Goal: Task Accomplishment & Management: Complete application form

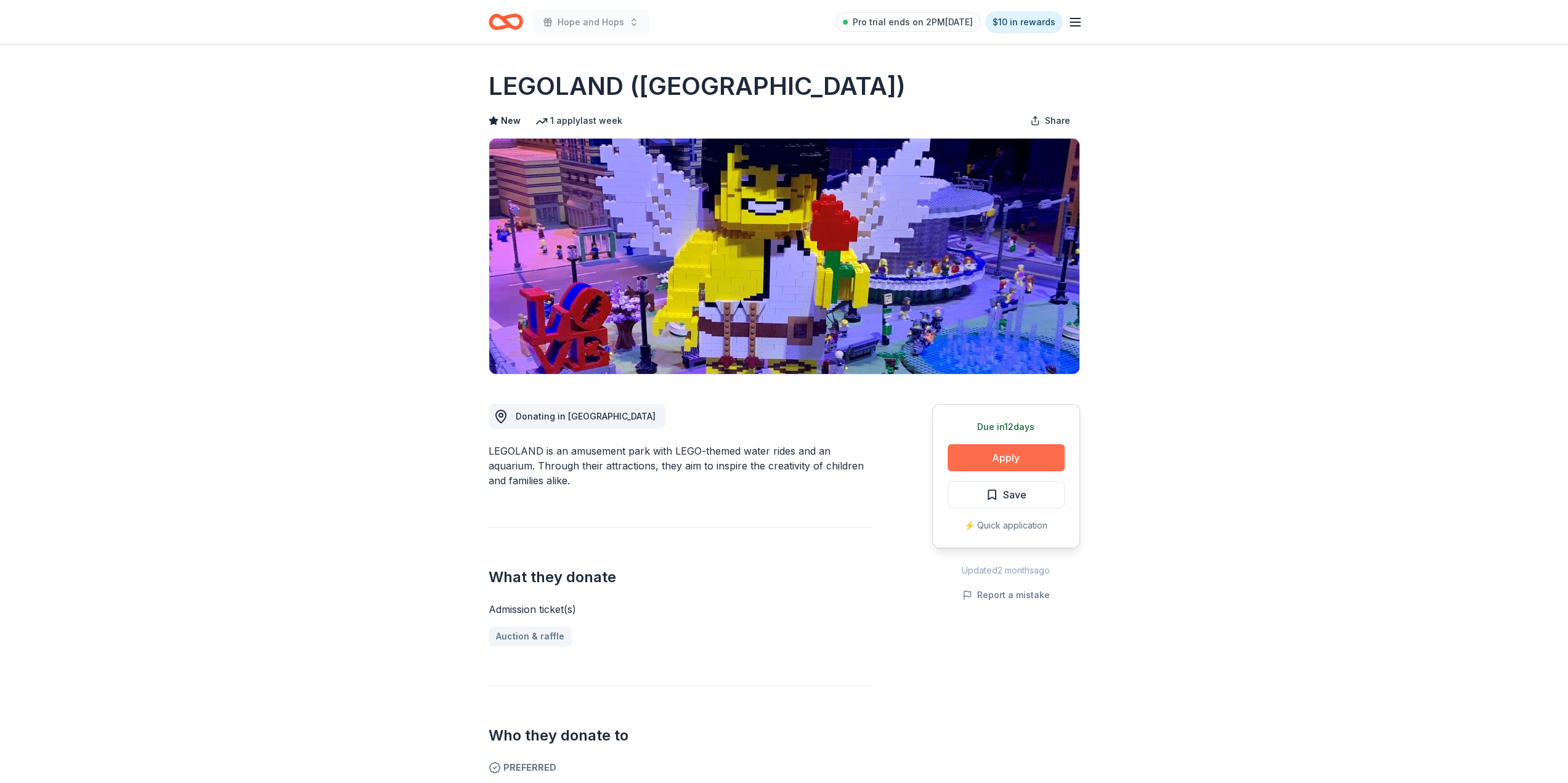
click at [998, 458] on button "Apply" at bounding box center [1006, 458] width 117 height 27
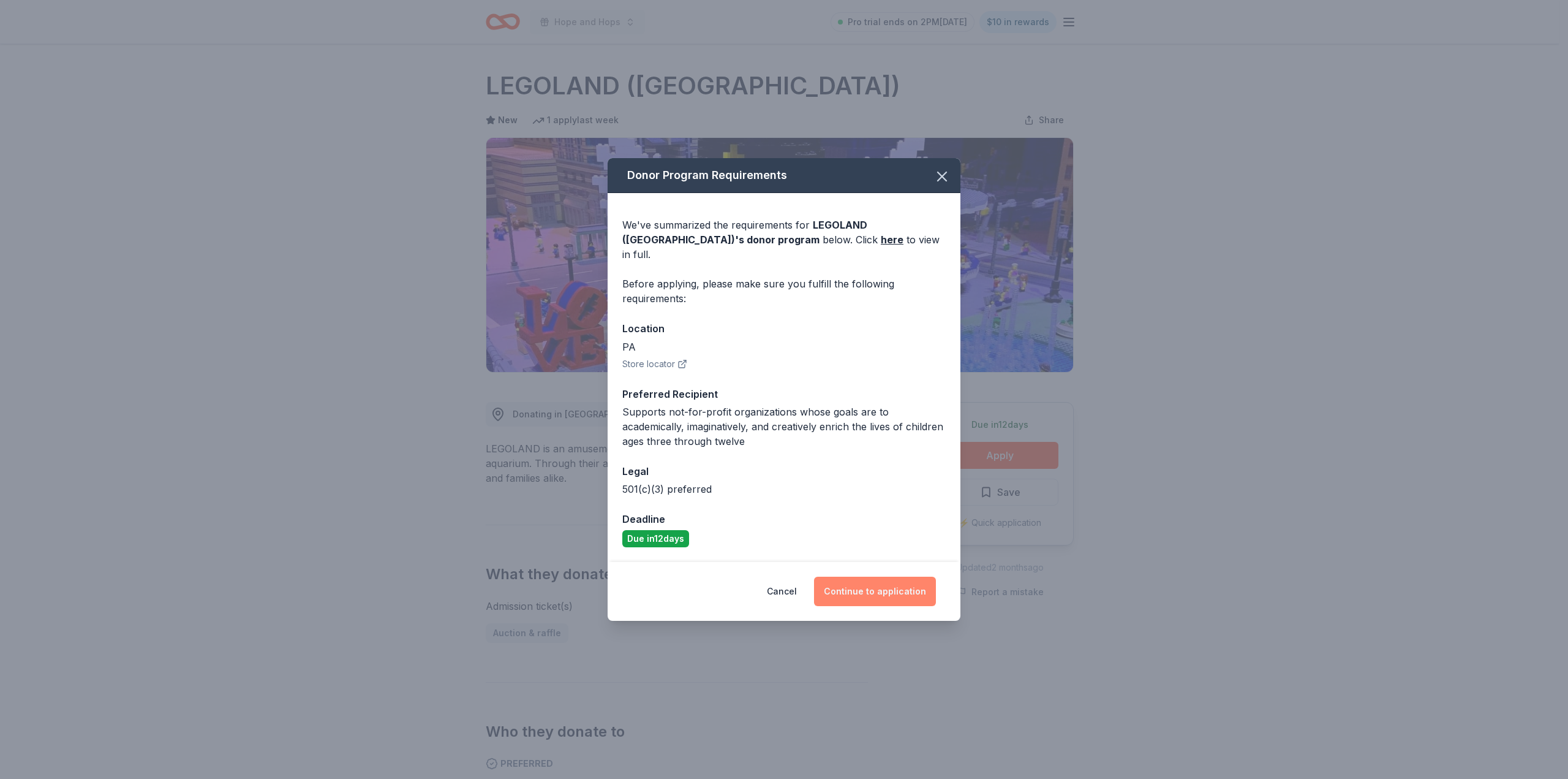
click at [914, 578] on button "Continue to application" at bounding box center [875, 591] width 122 height 29
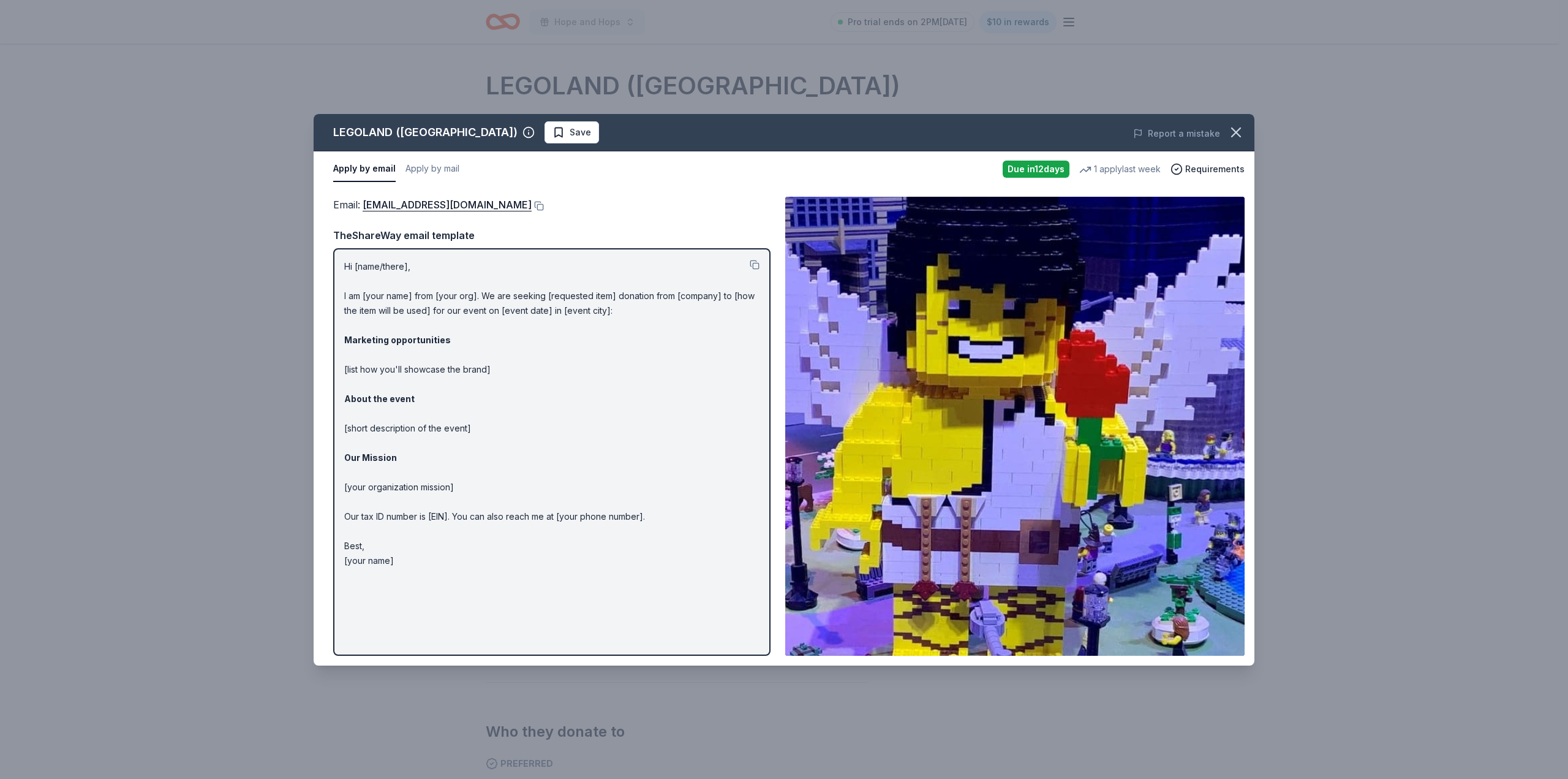
drag, startPoint x: 362, startPoint y: 205, endPoint x: 607, endPoint y: 203, distance: 245.0
click at [623, 204] on div "Email : Philadelphia@LEGOLANDDiscoveryCenter.com" at bounding box center [551, 204] width 437 height 16
click at [544, 204] on button at bounding box center [537, 206] width 12 height 10
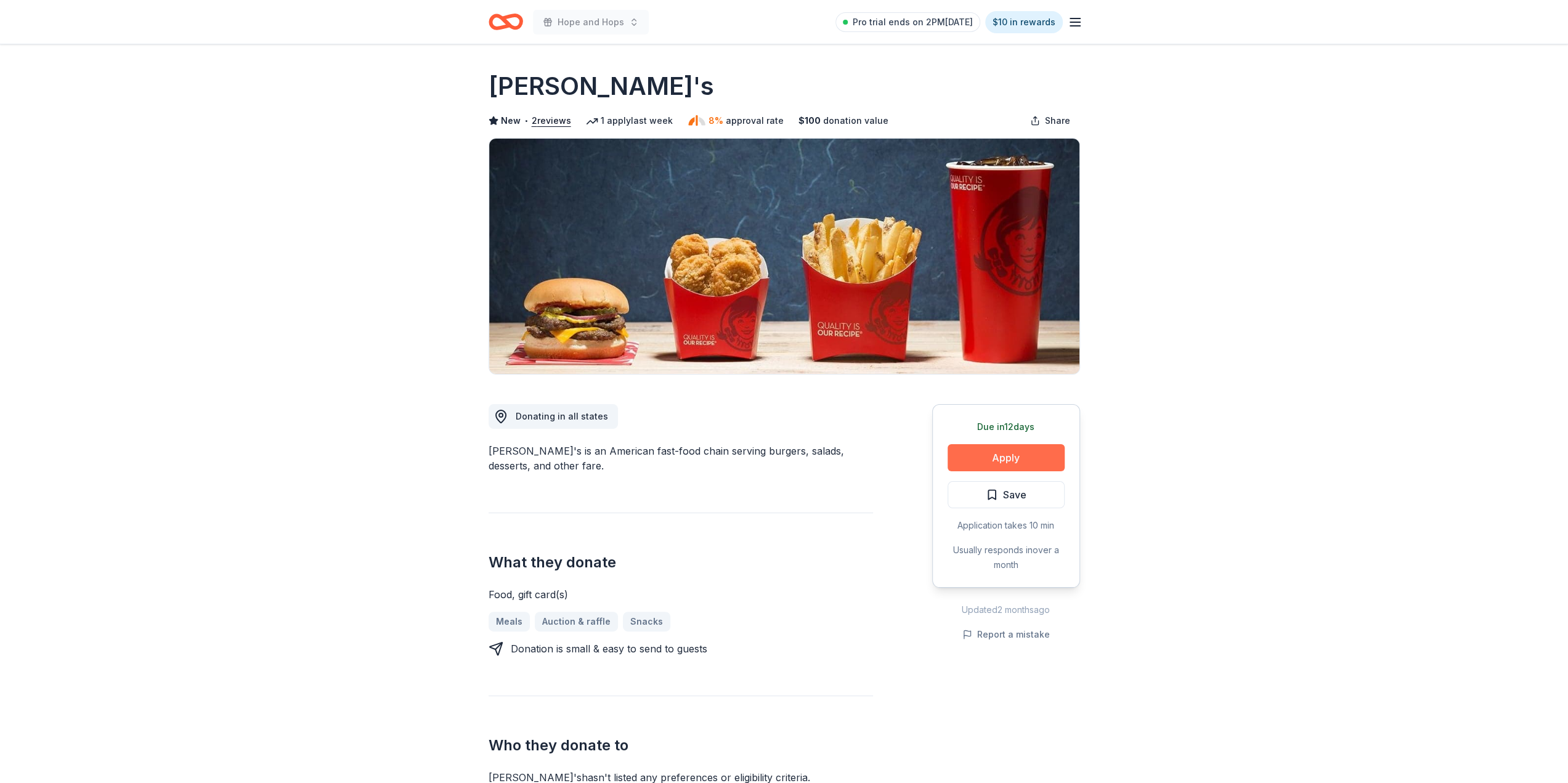
click at [1016, 448] on button "Apply" at bounding box center [1006, 458] width 117 height 27
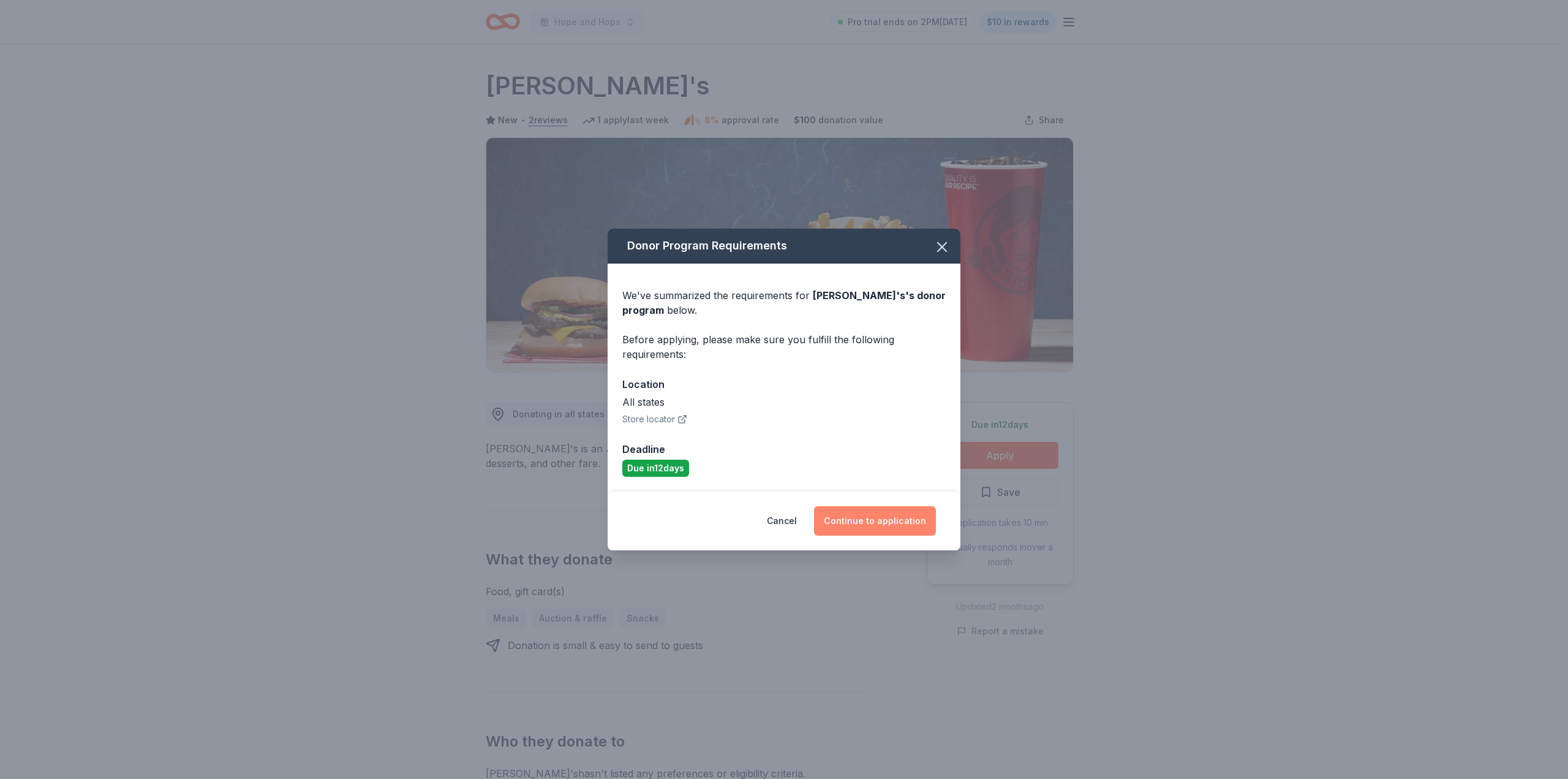
click at [906, 517] on button "Continue to application" at bounding box center [875, 521] width 122 height 29
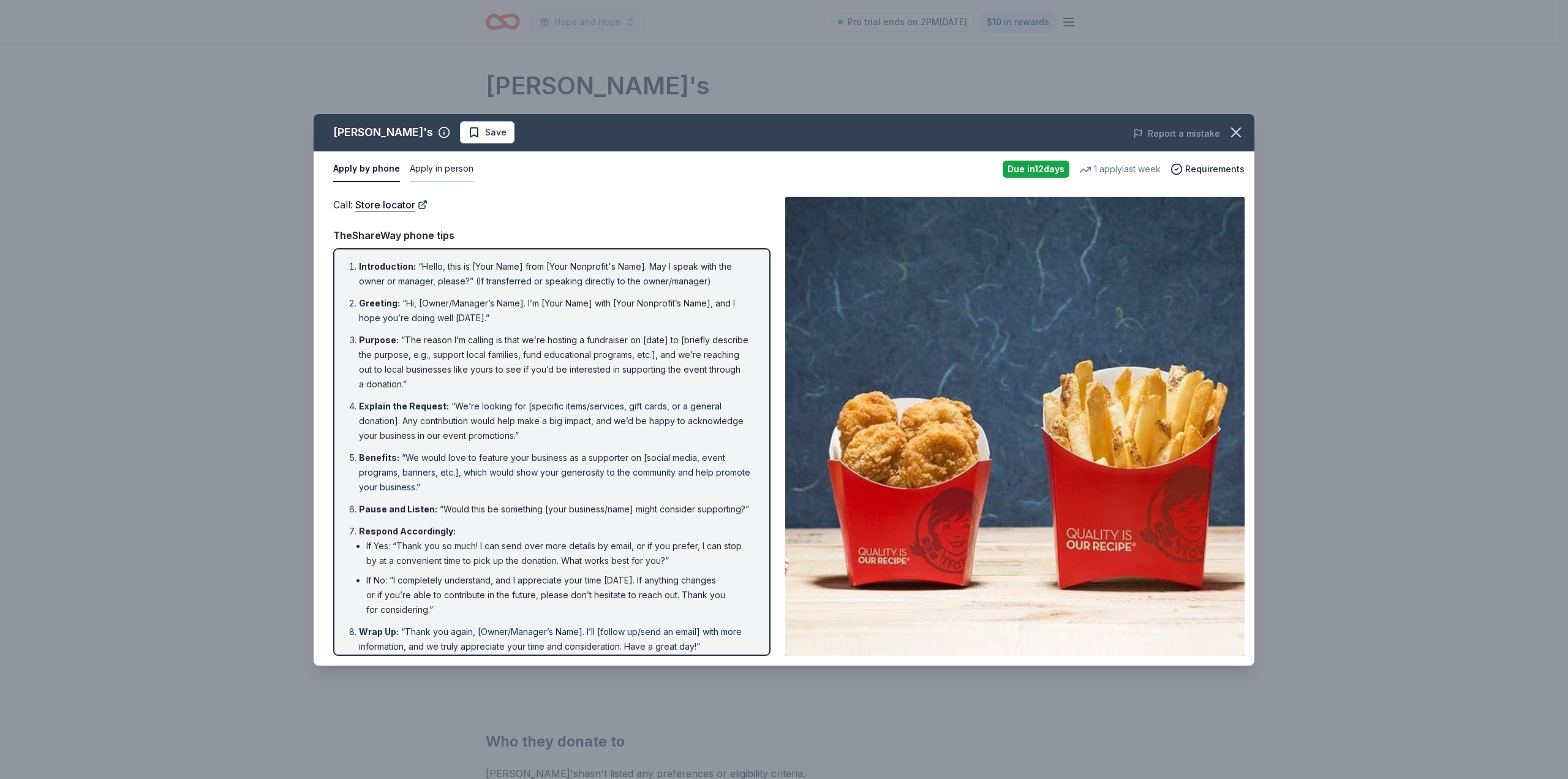
click at [445, 164] on button "Apply in person" at bounding box center [442, 169] width 63 height 26
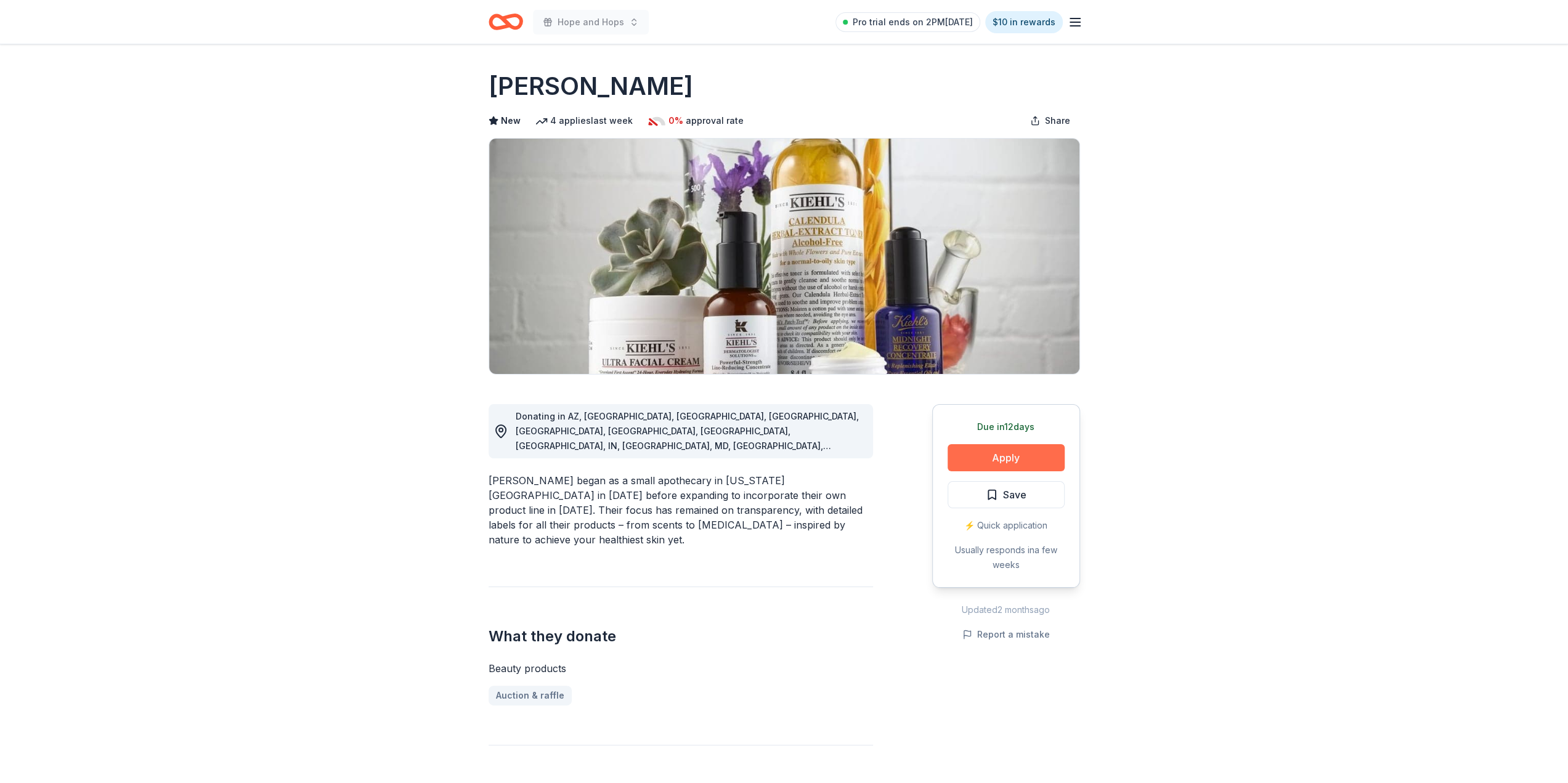
click at [1006, 460] on button "Apply" at bounding box center [1006, 458] width 117 height 27
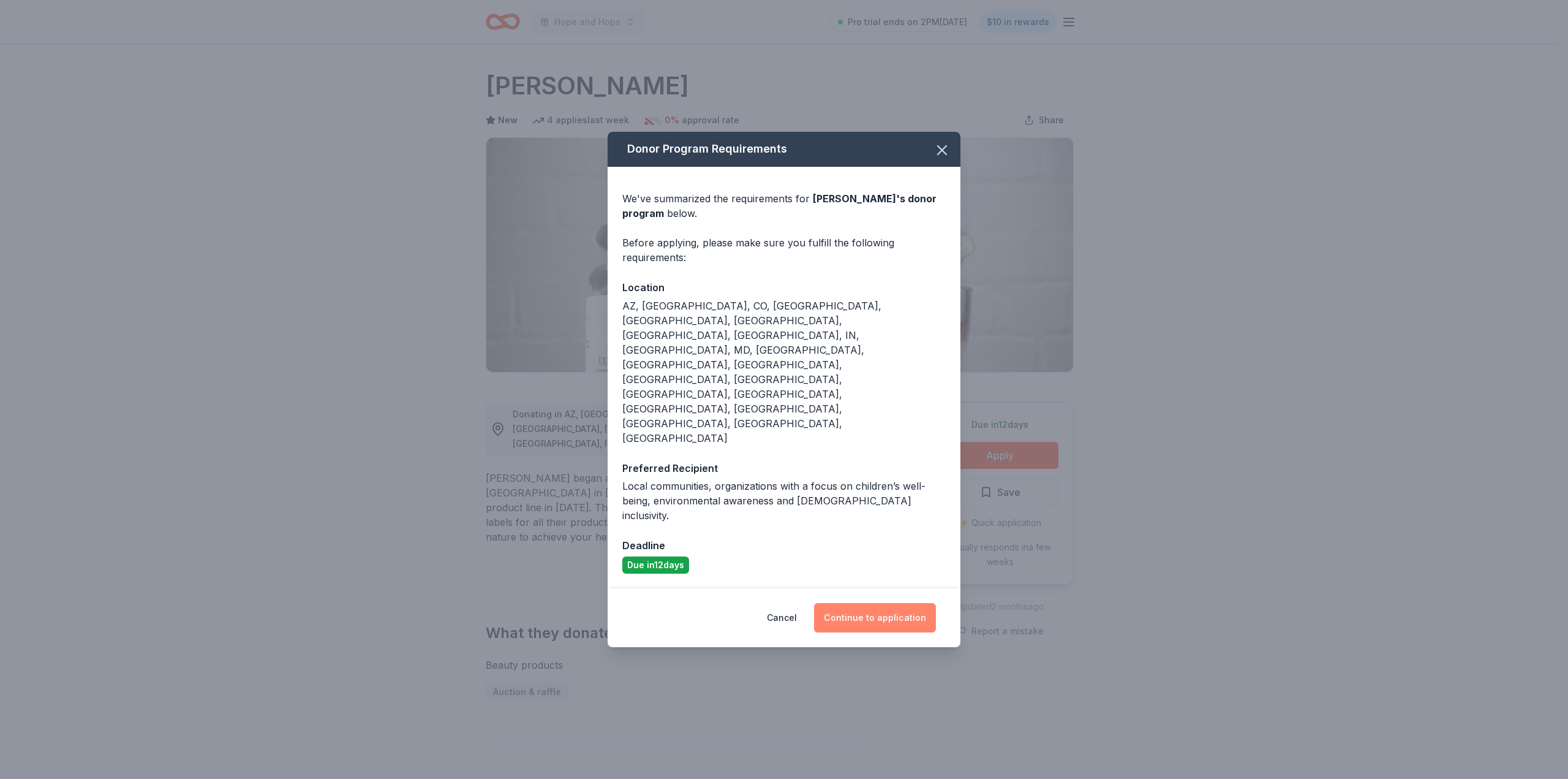
click at [895, 603] on button "Continue to application" at bounding box center [875, 618] width 122 height 29
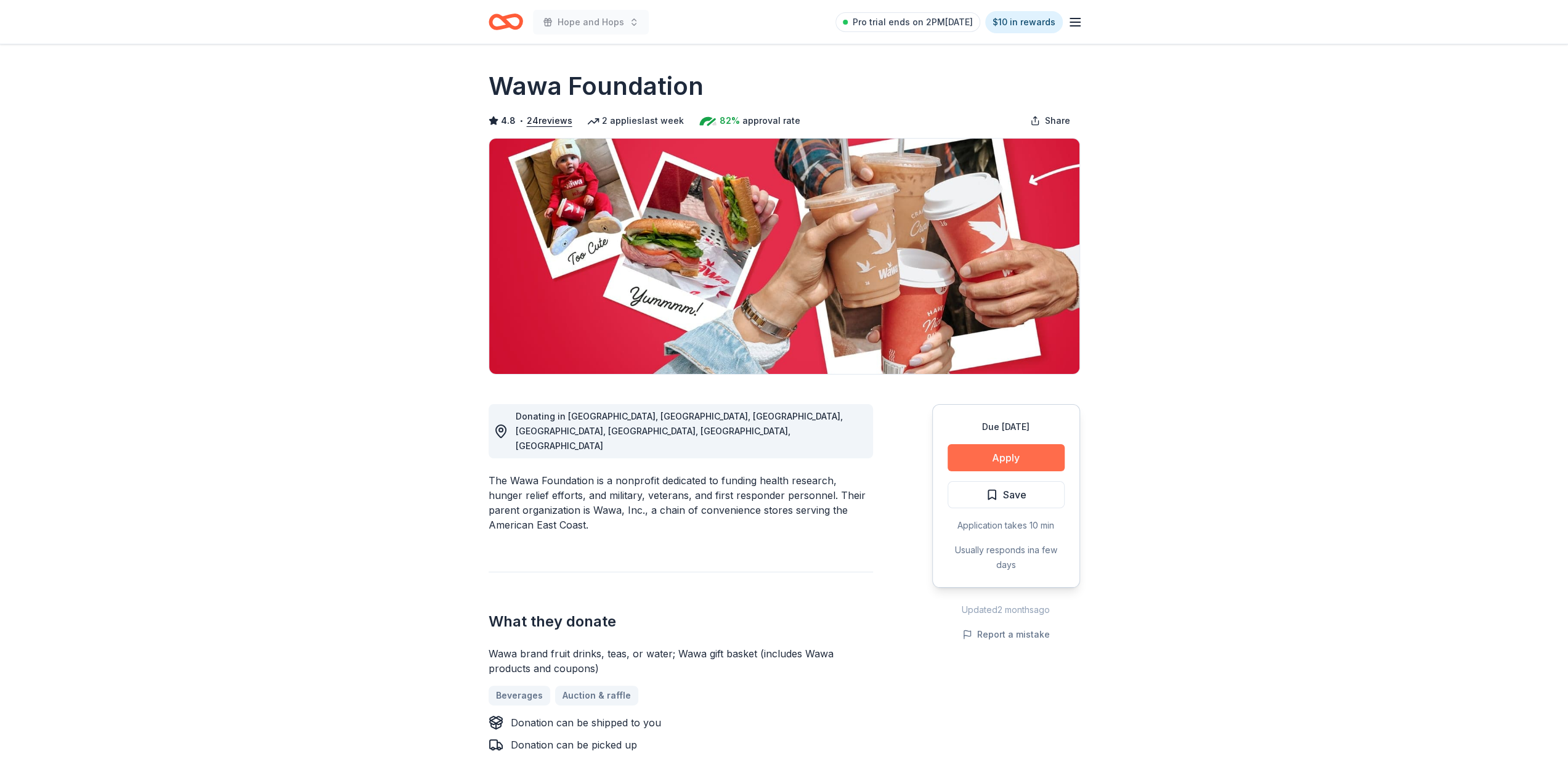
click at [1022, 454] on button "Apply" at bounding box center [1006, 458] width 117 height 27
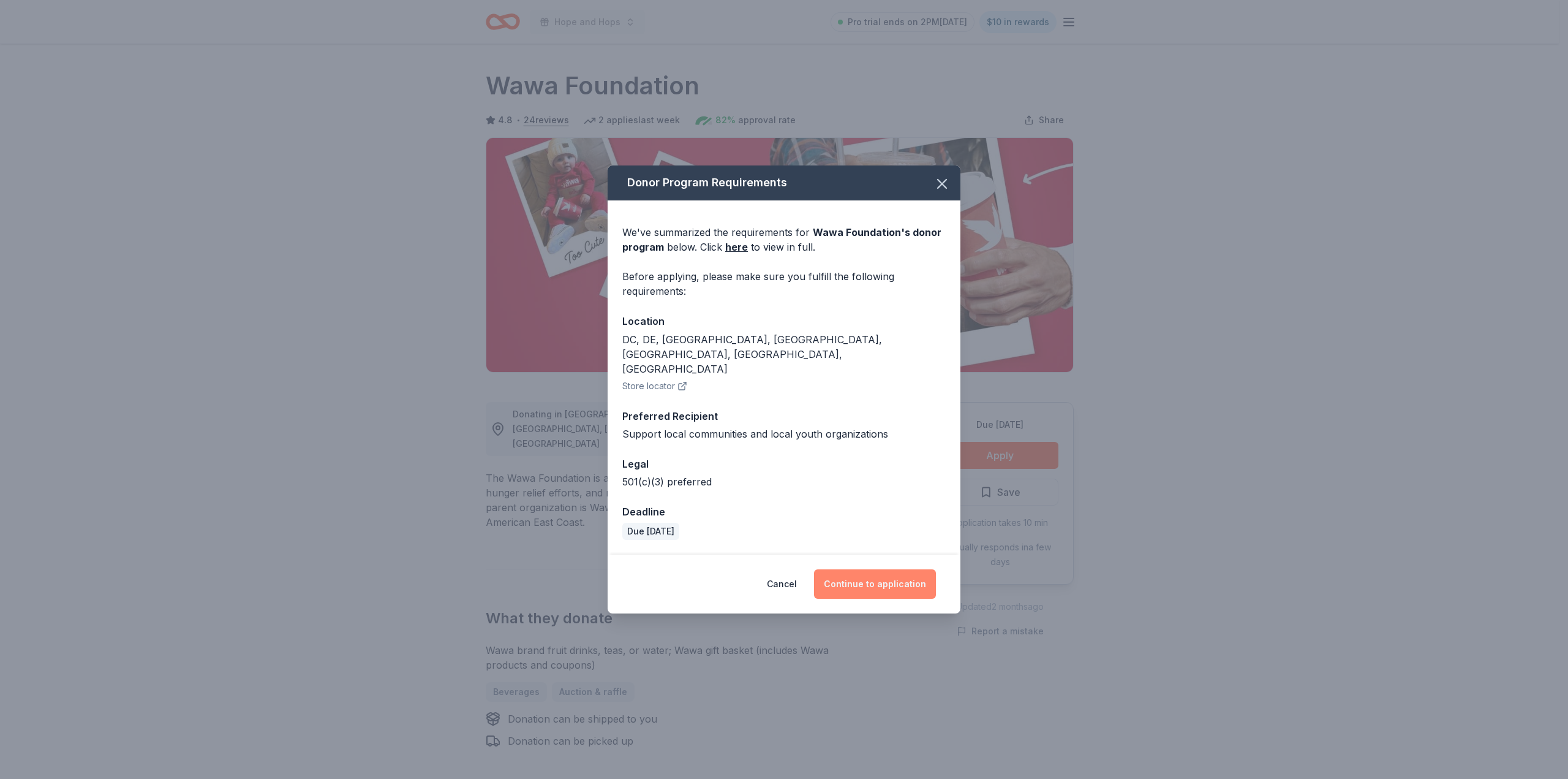
click at [904, 571] on button "Continue to application" at bounding box center [875, 584] width 122 height 29
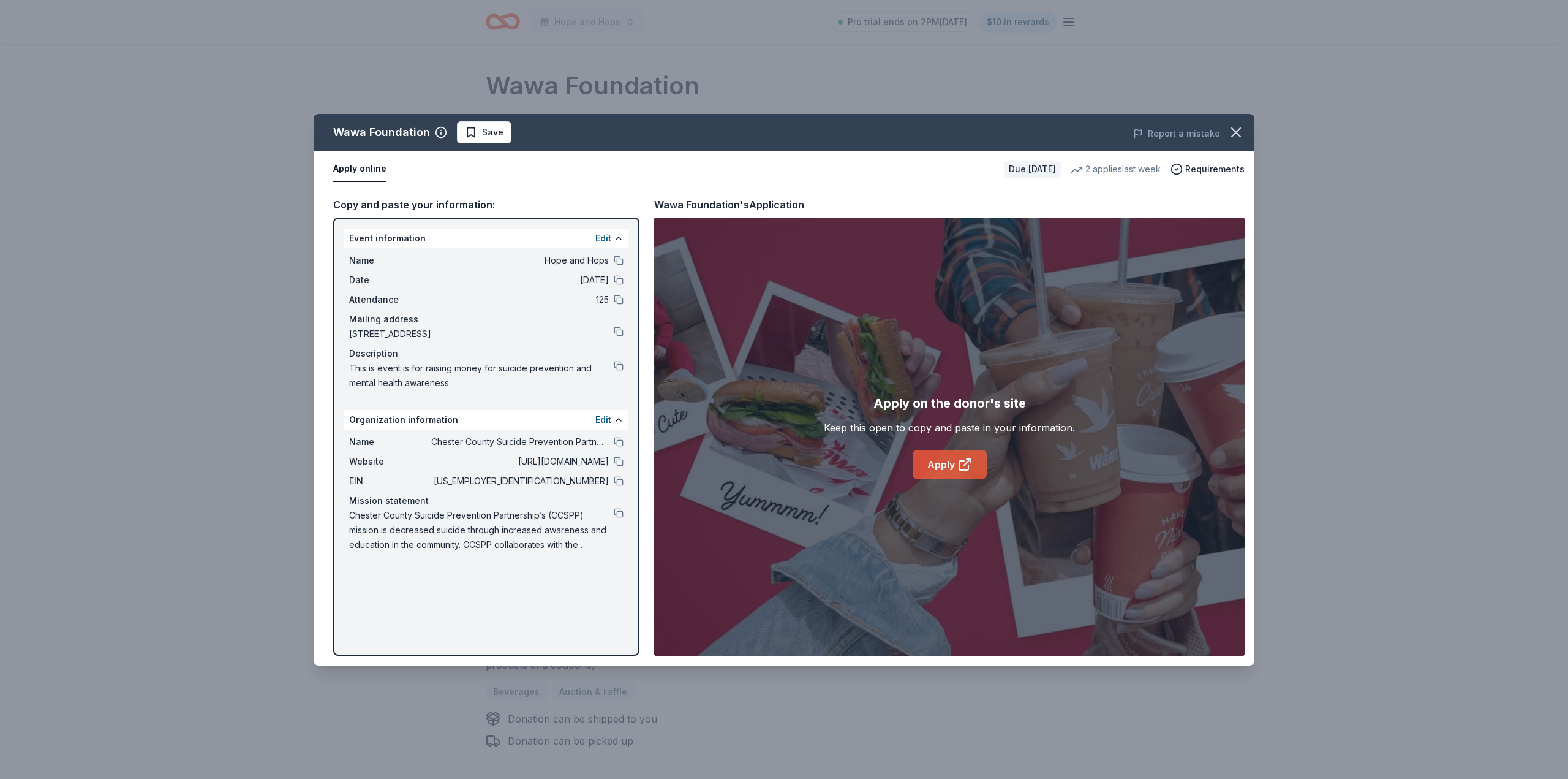
click at [955, 460] on link "Apply" at bounding box center [949, 464] width 74 height 29
